Goal: Information Seeking & Learning: Learn about a topic

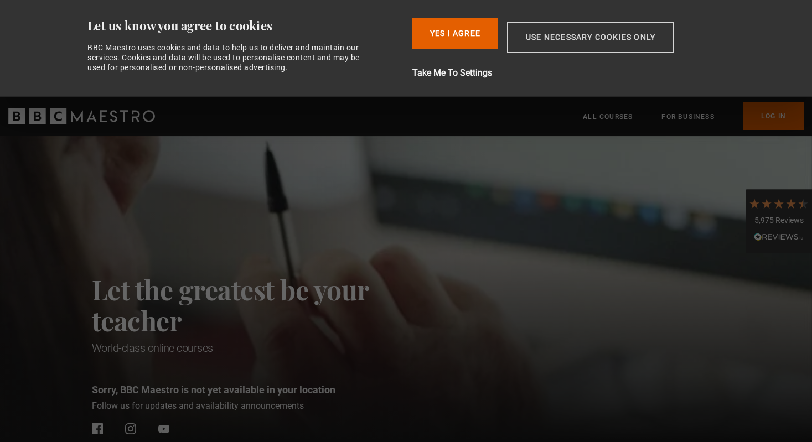
click at [547, 40] on button "Use necessary cookies only" at bounding box center [590, 38] width 167 height 32
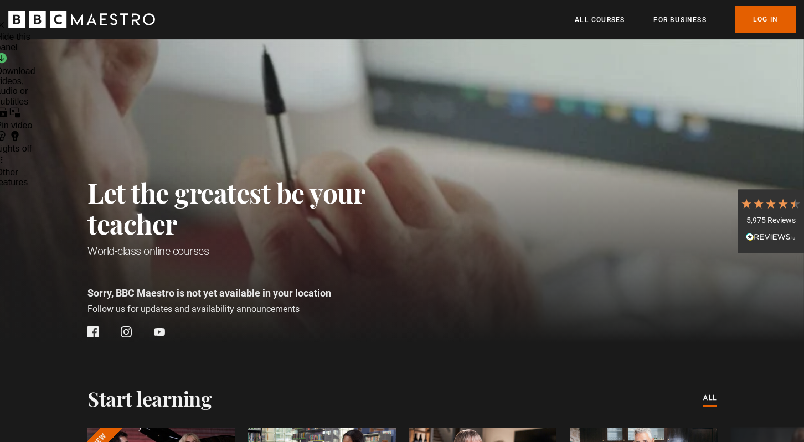
scroll to position [0, 145]
click at [587, 24] on link "All Courses" at bounding box center [600, 19] width 50 height 11
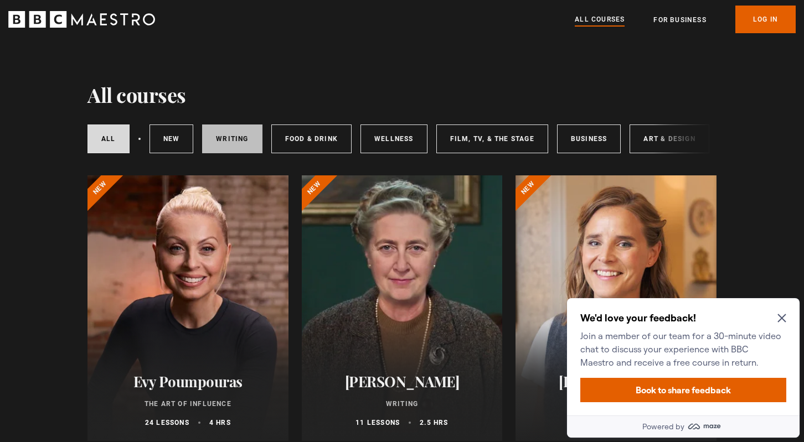
click at [225, 141] on link "Writing" at bounding box center [232, 139] width 60 height 29
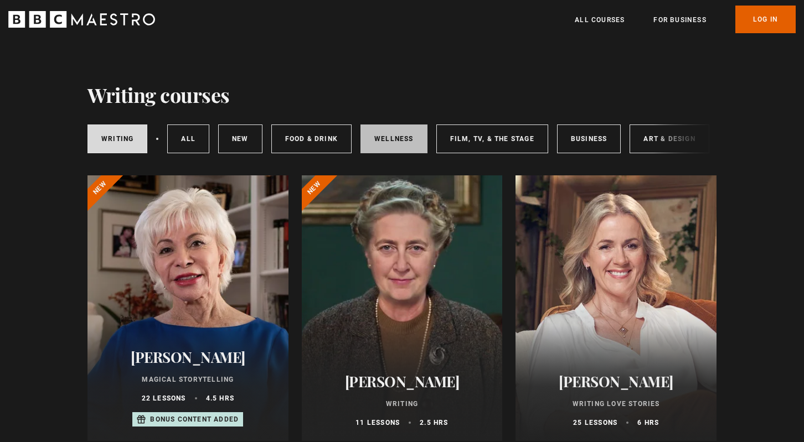
click at [398, 141] on link "Wellness" at bounding box center [393, 139] width 67 height 29
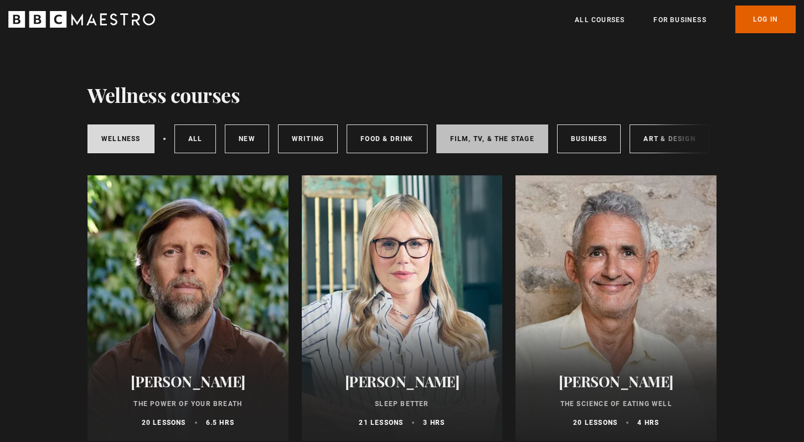
click at [490, 138] on link "Film, TV, & The Stage" at bounding box center [492, 139] width 112 height 29
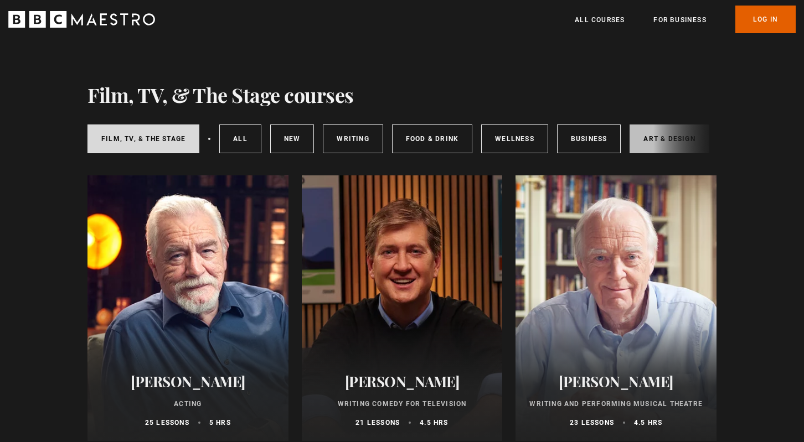
click at [648, 135] on link "Art & Design" at bounding box center [668, 139] width 79 height 29
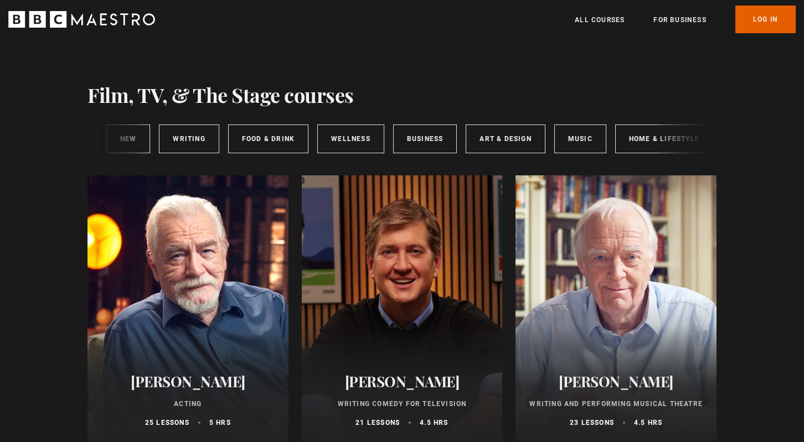
scroll to position [0, 165]
click at [575, 140] on link "Music" at bounding box center [579, 139] width 52 height 29
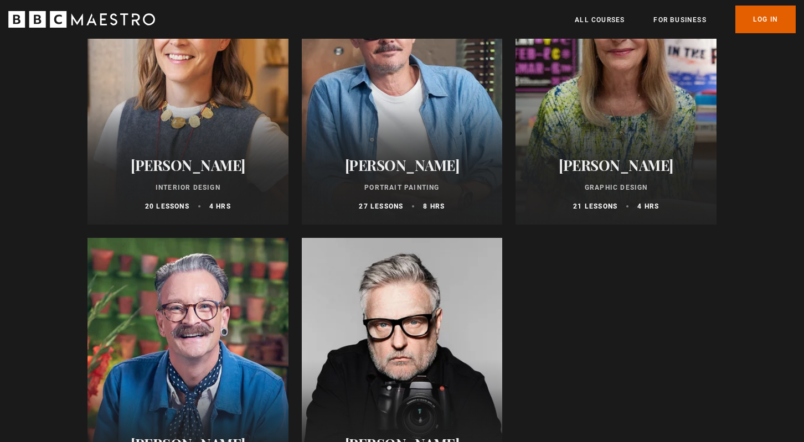
scroll to position [402, 0]
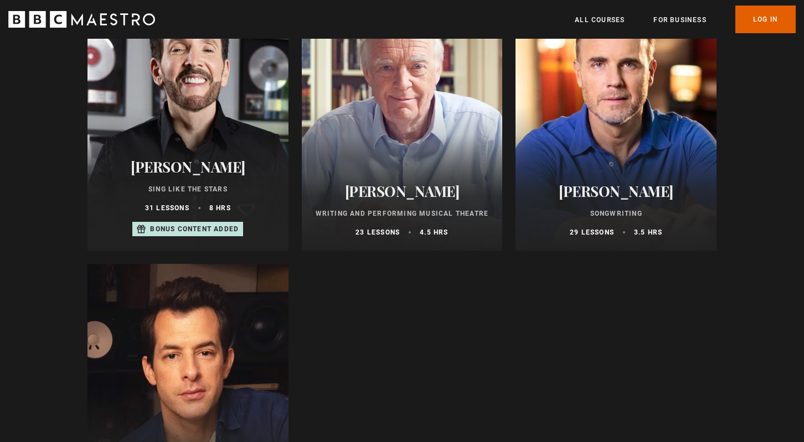
scroll to position [322, 0]
